Goal: Task Accomplishment & Management: Manage account settings

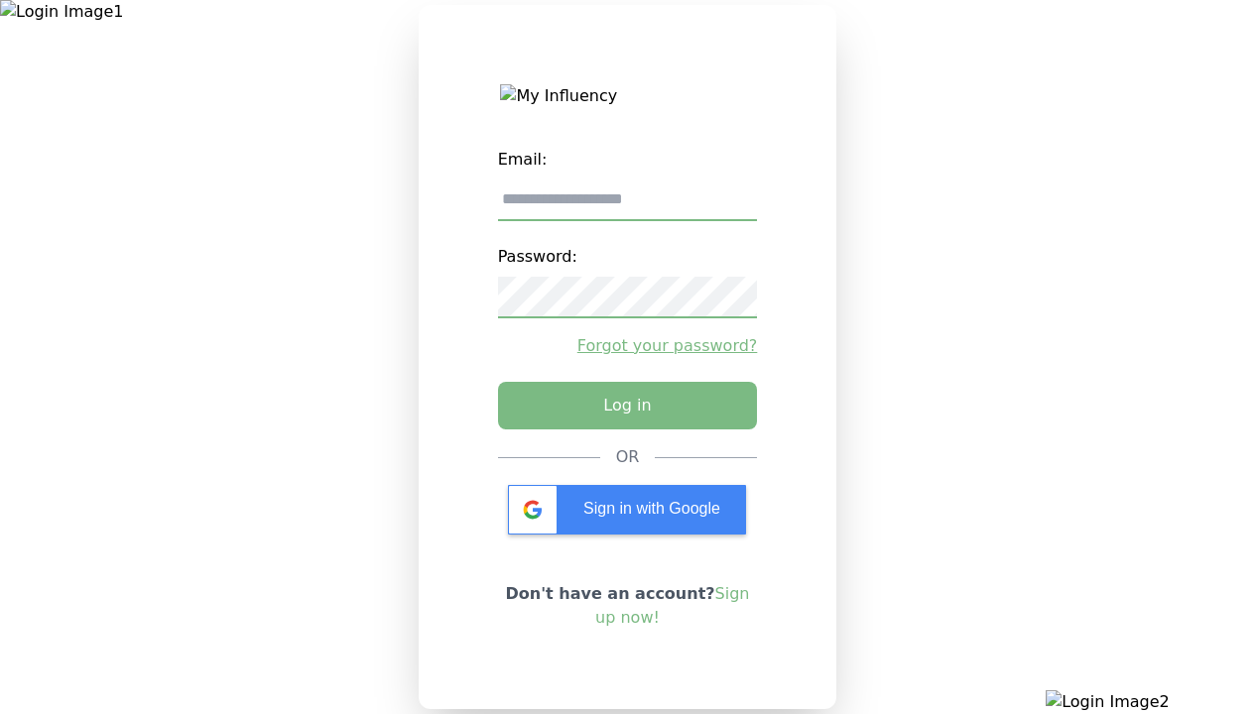
click at [627, 207] on input "email" at bounding box center [628, 201] width 260 height 42
type input "**********"
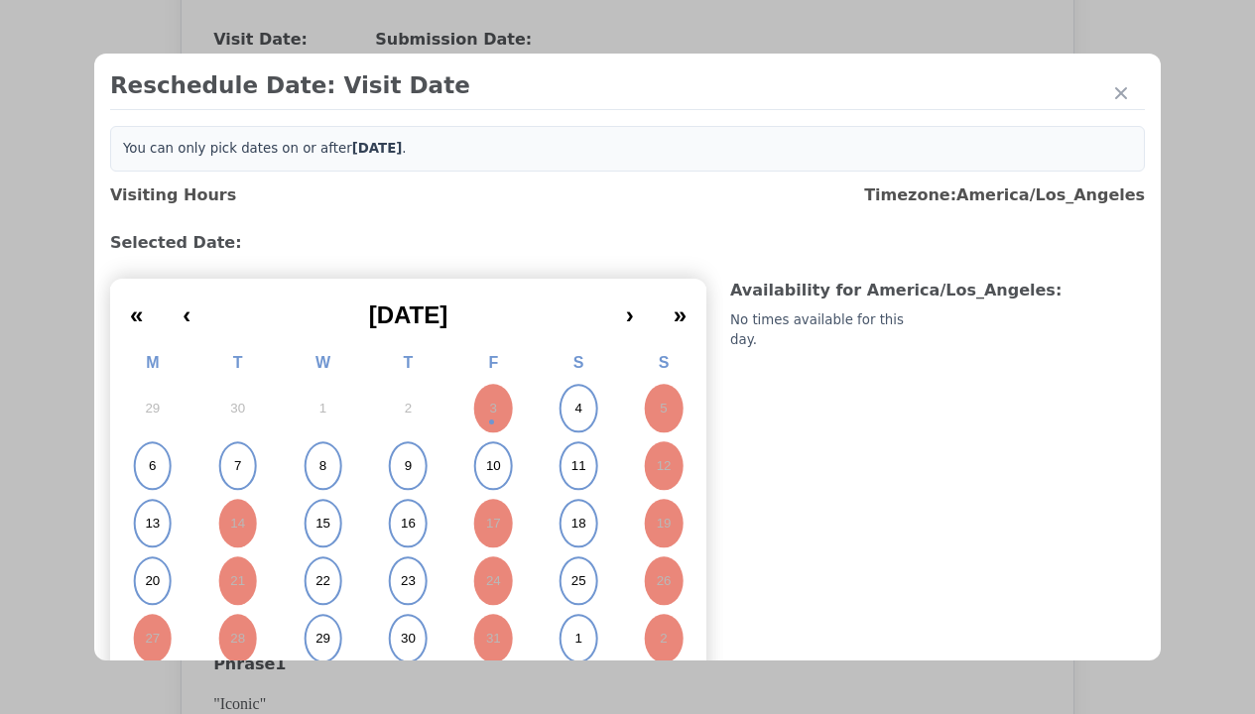
click at [152, 466] on abbr "6" at bounding box center [152, 466] width 7 height 18
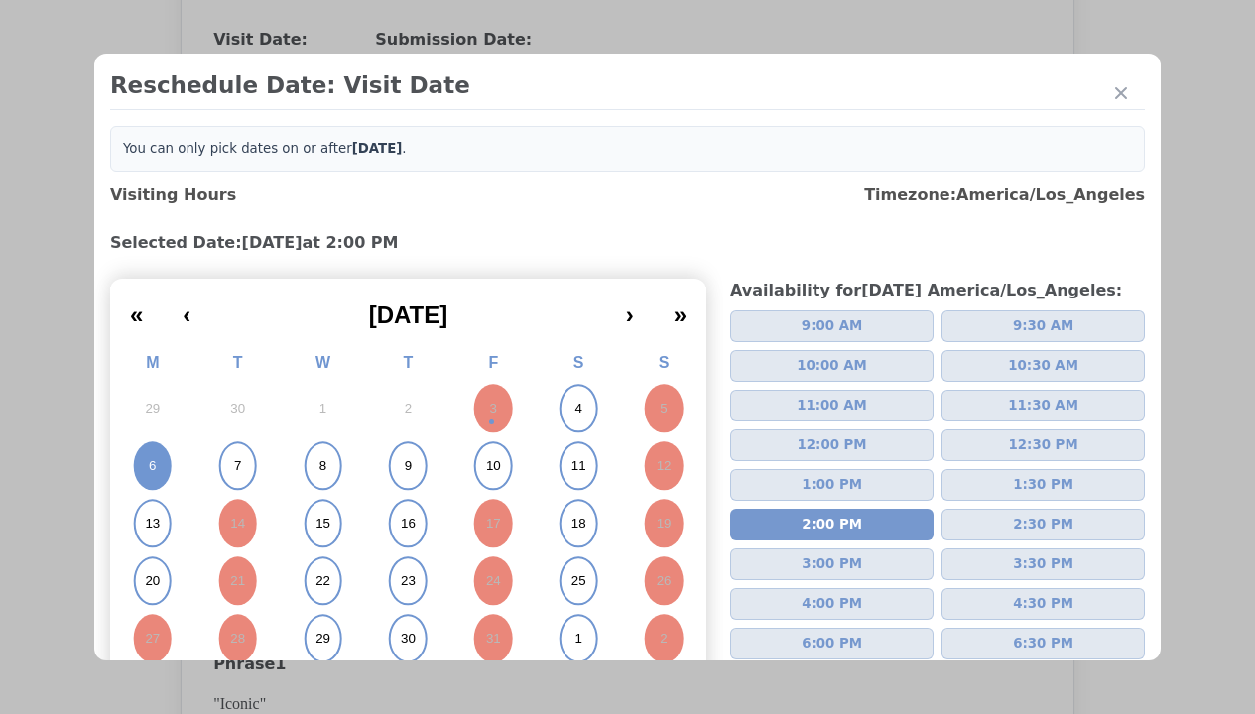
click at [315, 448] on div "Update Submission Date" at bounding box center [315, 447] width 164 height 20
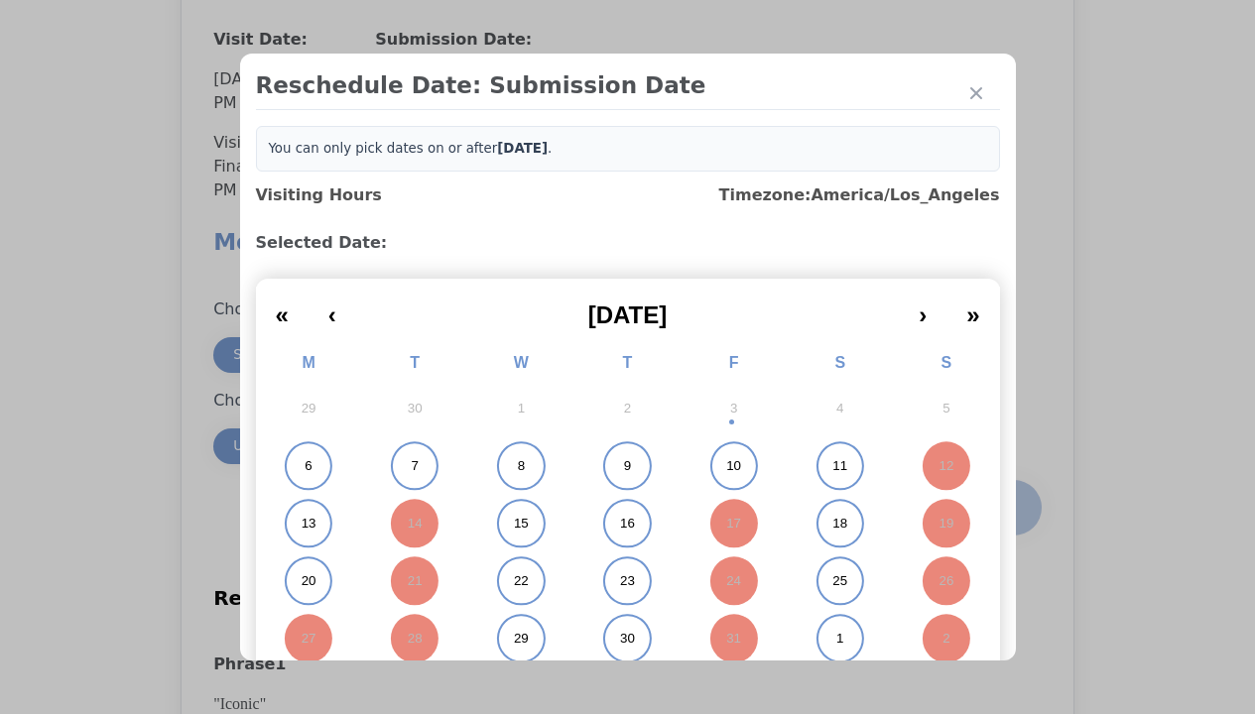
click at [305, 466] on abbr "6" at bounding box center [308, 466] width 7 height 18
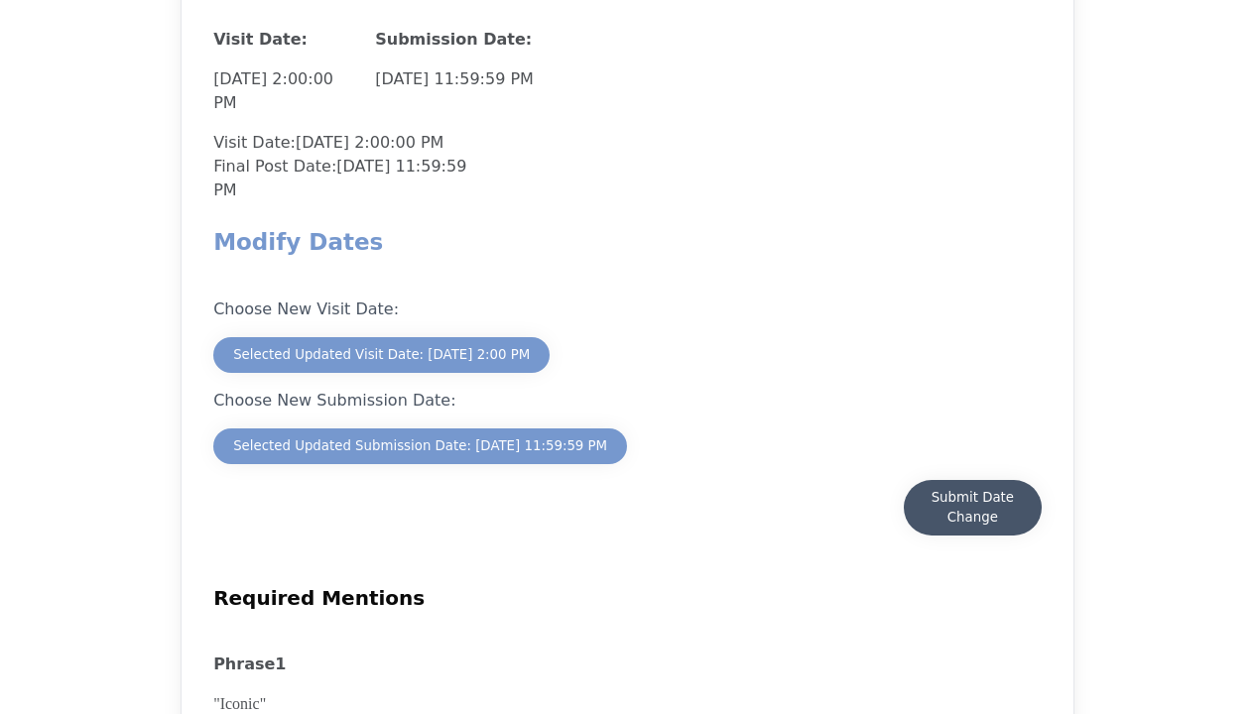
click at [972, 510] on div "Submit Date Change" at bounding box center [973, 508] width 98 height 40
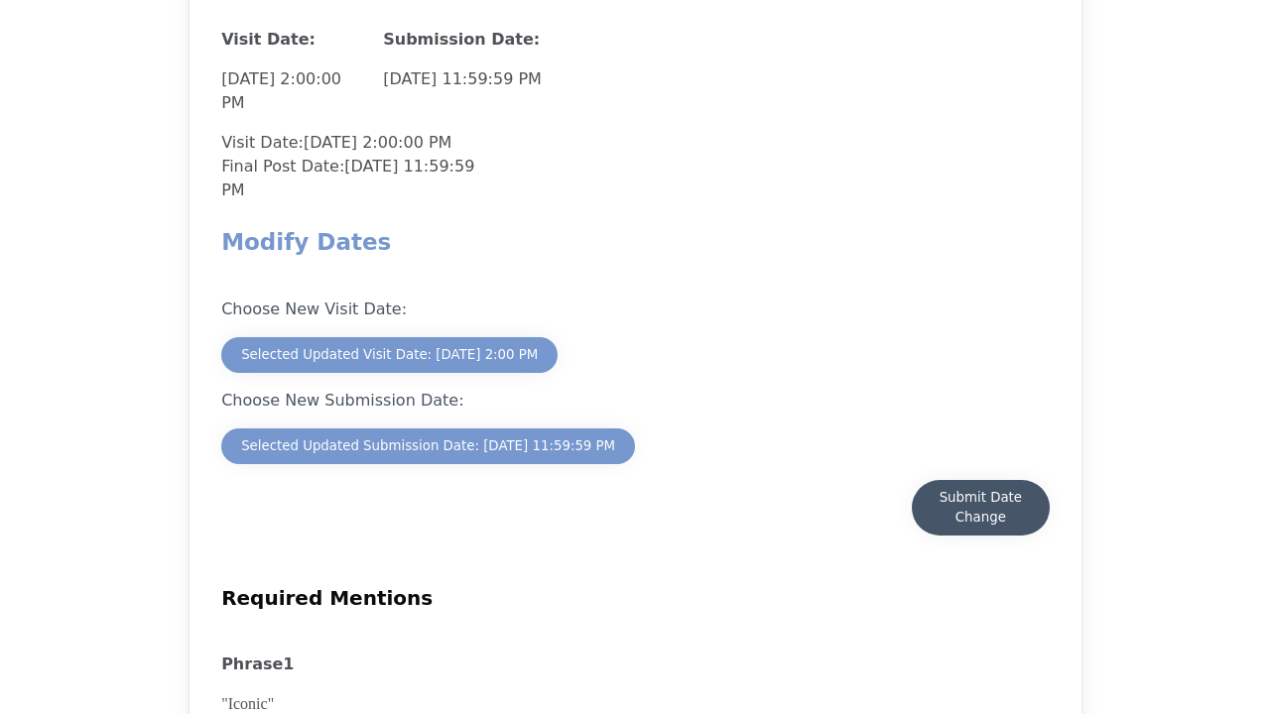
scroll to position [1742, 0]
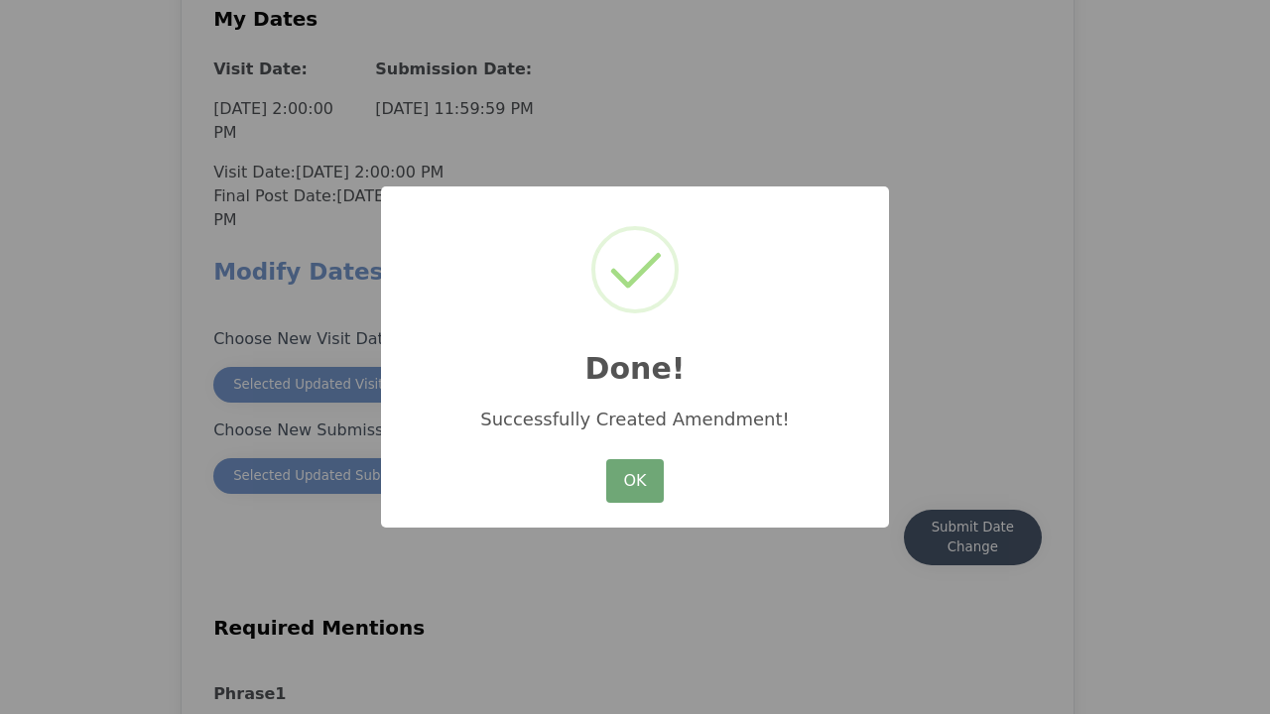
click at [635, 482] on button "OK" at bounding box center [635, 481] width 58 height 44
